Goal: Browse casually

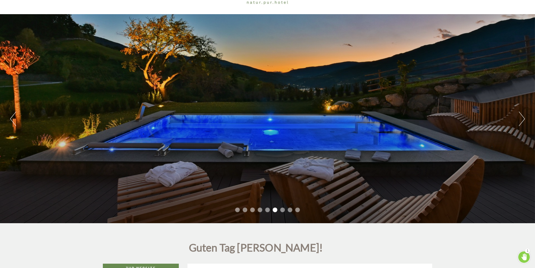
scroll to position [29, 0]
click at [524, 119] on button "Next" at bounding box center [522, 118] width 6 height 14
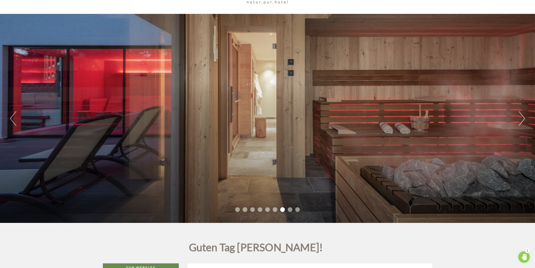
click at [524, 119] on button "Next" at bounding box center [522, 118] width 6 height 14
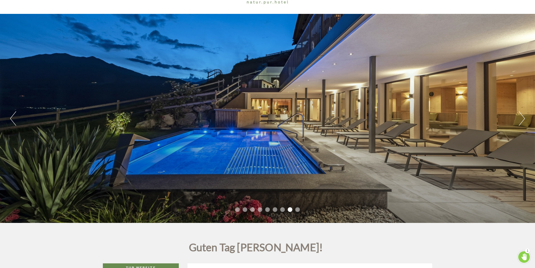
click at [524, 119] on button "Next" at bounding box center [522, 118] width 6 height 14
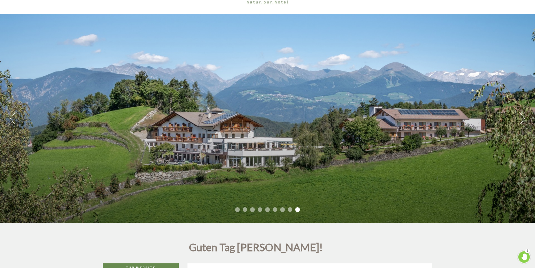
click at [524, 119] on button "Next" at bounding box center [522, 118] width 6 height 14
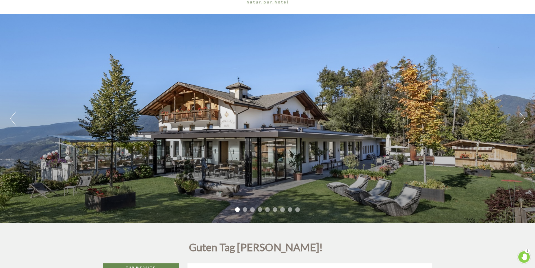
click at [524, 119] on button "Next" at bounding box center [522, 118] width 6 height 14
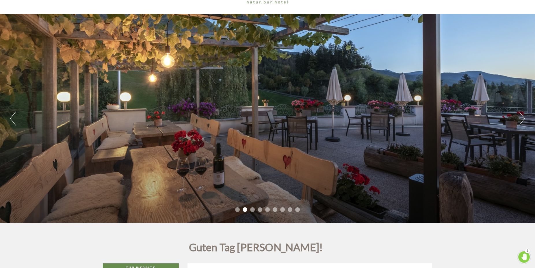
click at [524, 119] on button "Next" at bounding box center [522, 118] width 6 height 14
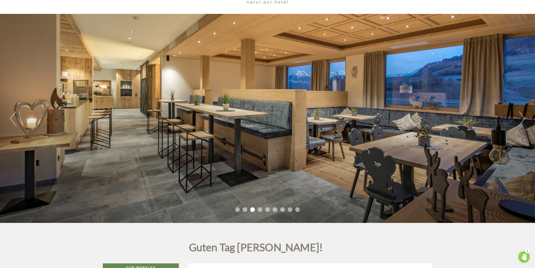
click at [524, 119] on button "Next" at bounding box center [522, 118] width 6 height 14
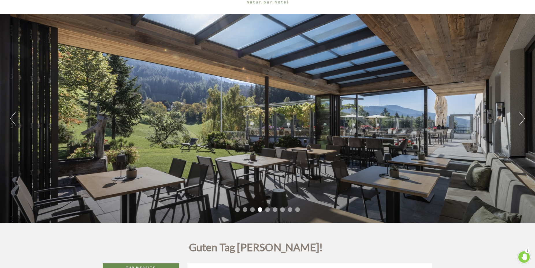
click at [524, 119] on button "Next" at bounding box center [522, 118] width 6 height 14
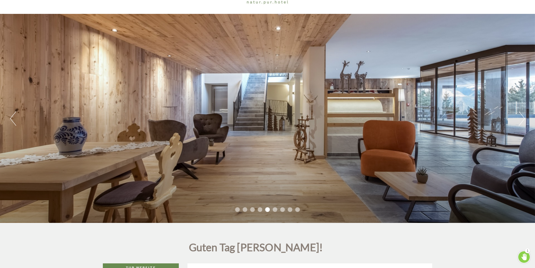
click at [524, 119] on button "Next" at bounding box center [522, 118] width 6 height 14
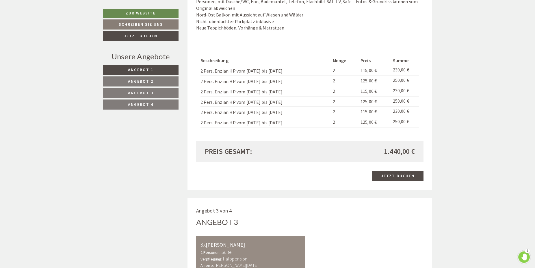
scroll to position [1032, 0]
